Goal: Navigation & Orientation: Find specific page/section

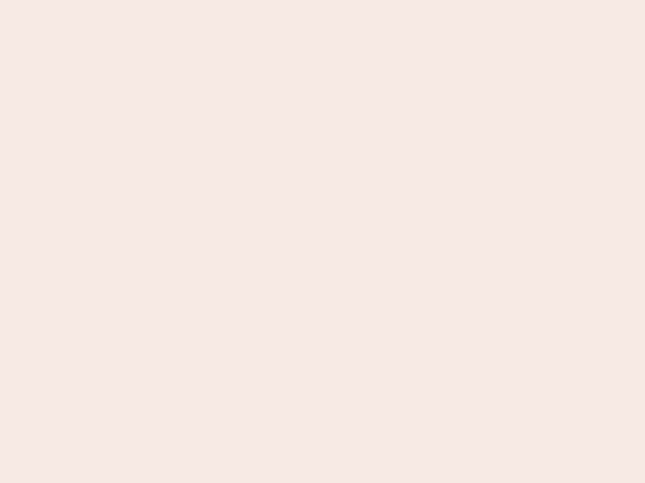
click at [322, 242] on nb-app "Almost there Thank you for registering for Newbook. Your account is under revie…" at bounding box center [322, 241] width 645 height 483
click at [322, 0] on nb-app "Almost there Thank you for registering for Newbook. Your account is under revie…" at bounding box center [322, 241] width 645 height 483
click at [344, 0] on nb-app "Almost there Thank you for registering for Newbook. Your account is under revie…" at bounding box center [322, 241] width 645 height 483
click at [322, 242] on nb-app "Almost there Thank you for registering for Newbook. Your account is under revie…" at bounding box center [322, 241] width 645 height 483
click at [322, 0] on nb-app "Almost there Thank you for registering for Newbook. Your account is under revie…" at bounding box center [322, 241] width 645 height 483
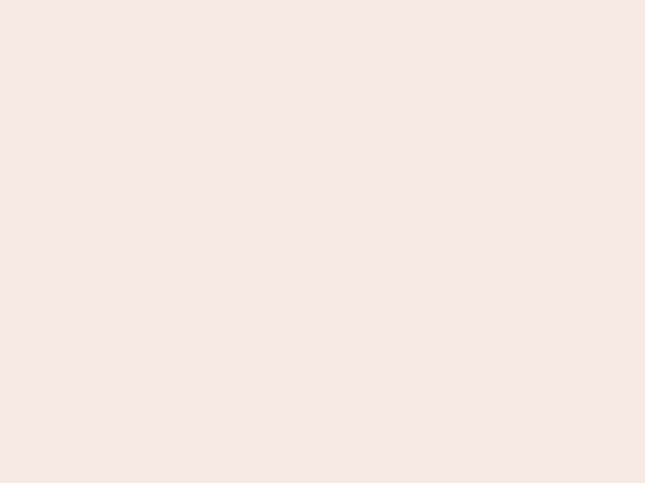
click at [225, 0] on nb-app "Almost there Thank you for registering for Newbook. Your account is under revie…" at bounding box center [322, 241] width 645 height 483
click at [322, 242] on nb-app "Almost there Thank you for registering for Newbook. Your account is under revie…" at bounding box center [322, 241] width 645 height 483
click at [322, 0] on nb-app "Almost there Thank you for registering for Newbook. Your account is under revie…" at bounding box center [322, 241] width 645 height 483
click at [225, 0] on nb-app "Almost there Thank you for registering for Newbook. Your account is under revie…" at bounding box center [322, 241] width 645 height 483
click at [322, 242] on nb-app "Almost there Thank you for registering for Newbook. Your account is under revie…" at bounding box center [322, 241] width 645 height 483
